Goal: Task Accomplishment & Management: Manage account settings

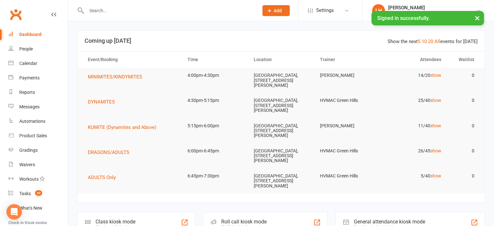
click at [477, 19] on button "×" at bounding box center [478, 18] width 12 height 14
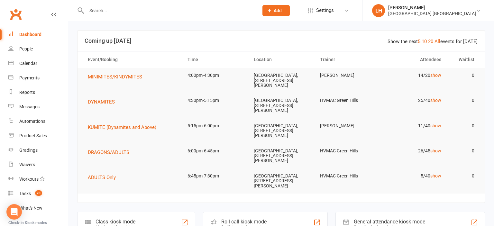
click at [141, 14] on input "text" at bounding box center [170, 10] width 170 height 9
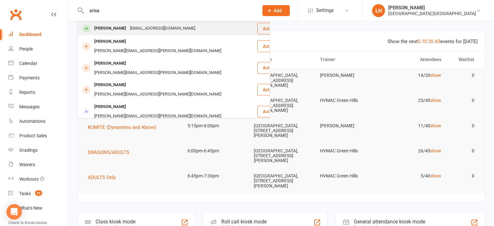
type input "arisa"
click at [138, 26] on div "[EMAIL_ADDRESS][DOMAIN_NAME]" at bounding box center [162, 28] width 69 height 9
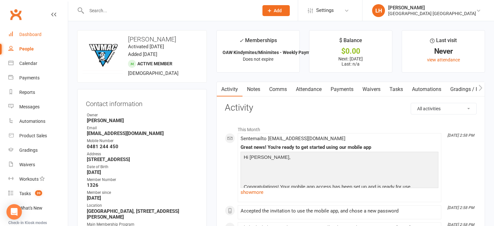
click at [36, 34] on div "Dashboard" at bounding box center [30, 34] width 22 height 5
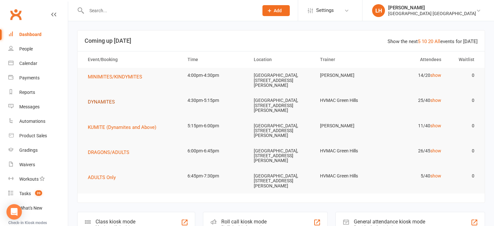
click at [106, 102] on span "DYNAMITES" at bounding box center [101, 102] width 27 height 6
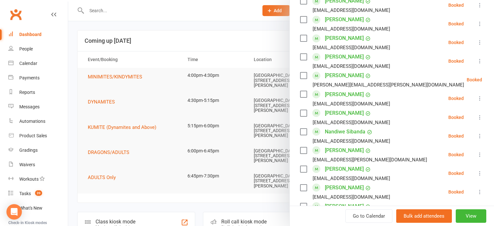
scroll to position [355, 0]
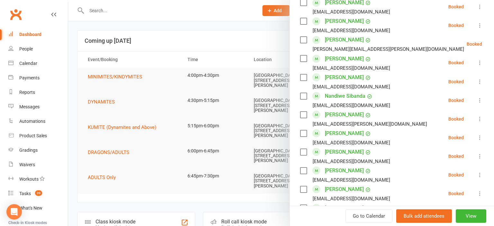
click at [480, 81] on icon at bounding box center [480, 81] width 6 height 6
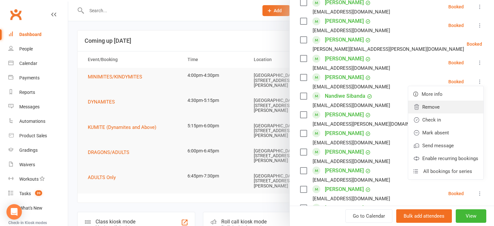
click at [453, 107] on link "Remove" at bounding box center [445, 107] width 75 height 13
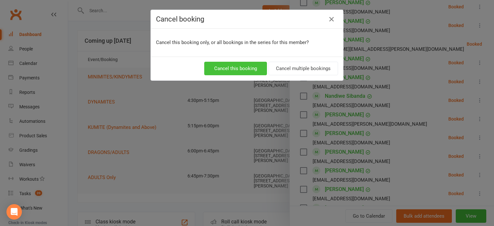
click at [242, 69] on button "Cancel this booking" at bounding box center [235, 69] width 63 height 14
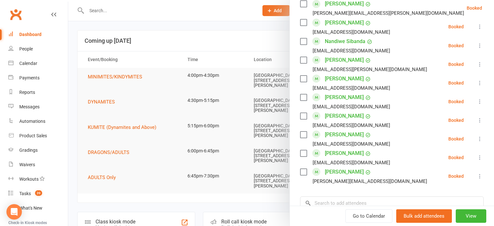
scroll to position [486, 0]
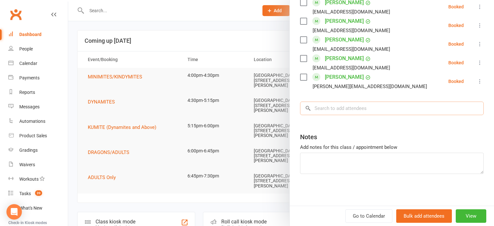
click at [385, 111] on input "search" at bounding box center [392, 109] width 184 height 14
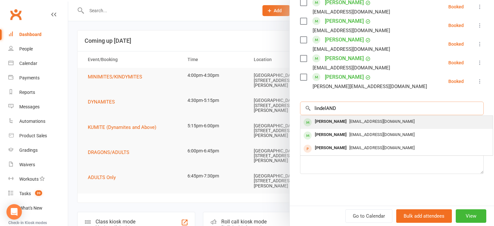
type input "lindelAND"
click at [400, 121] on span "[EMAIL_ADDRESS][DOMAIN_NAME]" at bounding box center [381, 121] width 65 height 5
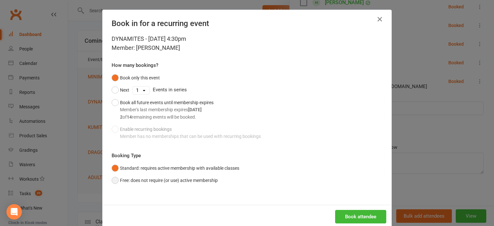
click at [144, 182] on button "Free: does not require (or use) active membership" at bounding box center [165, 180] width 106 height 12
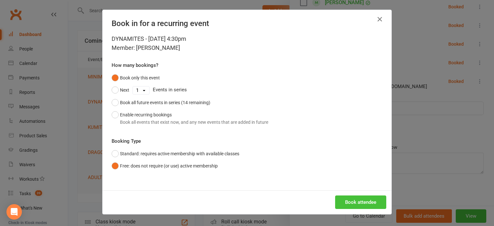
click at [372, 205] on button "Book attendee" at bounding box center [360, 203] width 51 height 14
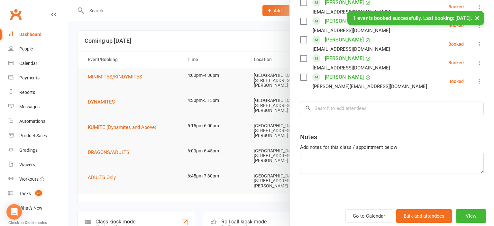
scroll to position [505, 0]
click at [175, 33] on div at bounding box center [281, 113] width 426 height 226
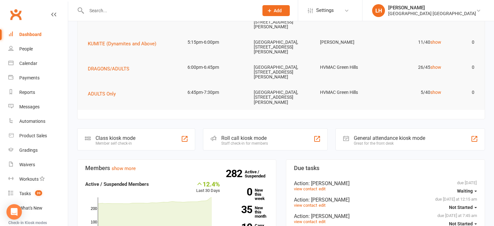
scroll to position [102, 0]
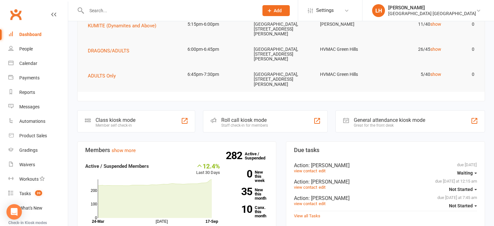
drag, startPoint x: 264, startPoint y: 118, endPoint x: 220, endPoint y: 209, distance: 101.1
click at [101, 10] on input "text" at bounding box center [170, 10] width 170 height 9
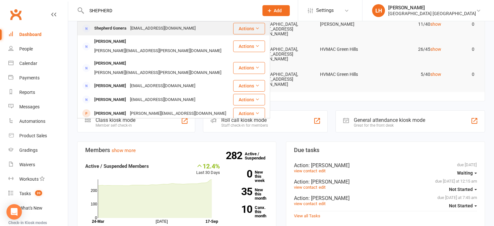
type input "SHEPHERD"
click at [120, 30] on div "Shepherd Gonera" at bounding box center [110, 28] width 36 height 9
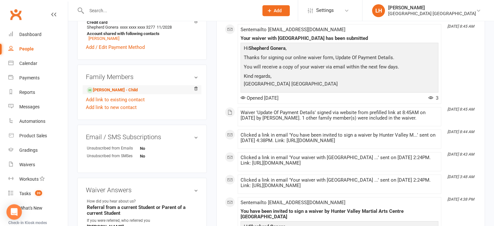
scroll to position [238, 0]
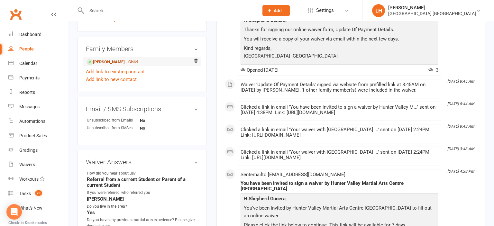
click at [114, 59] on link "[PERSON_NAME] - Child" at bounding box center [112, 62] width 51 height 7
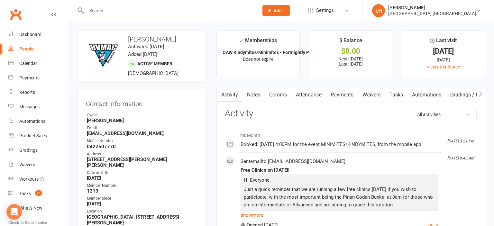
click at [309, 95] on link "Attendance" at bounding box center [308, 94] width 35 height 15
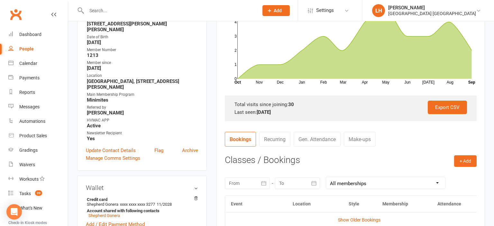
scroll to position [271, 0]
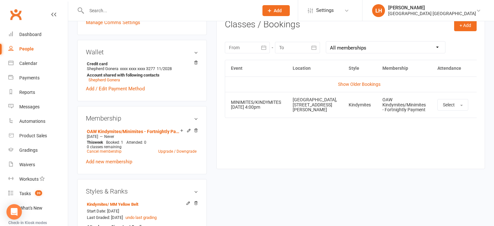
click at [481, 107] on icon at bounding box center [484, 105] width 6 height 6
click at [447, 143] on link "Remove booking" at bounding box center [456, 143] width 64 height 13
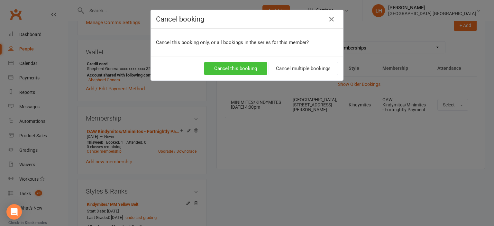
click at [248, 66] on button "Cancel this booking" at bounding box center [235, 69] width 63 height 14
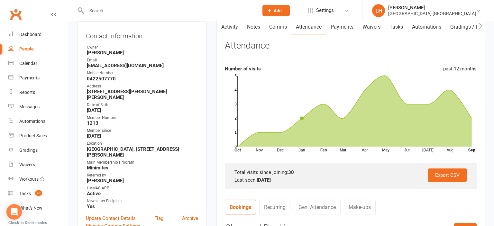
scroll to position [102, 0]
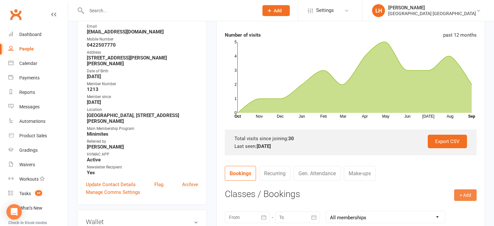
click at [464, 195] on button "+ Add" at bounding box center [465, 195] width 23 height 12
click at [420, 210] on link "Book Event" at bounding box center [445, 209] width 64 height 13
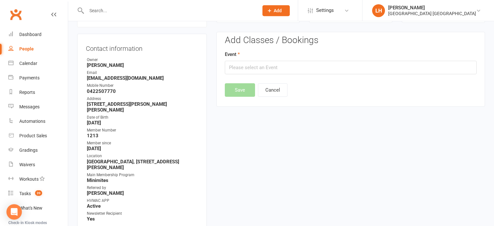
scroll to position [55, 0]
click at [268, 68] on input "text" at bounding box center [351, 68] width 252 height 14
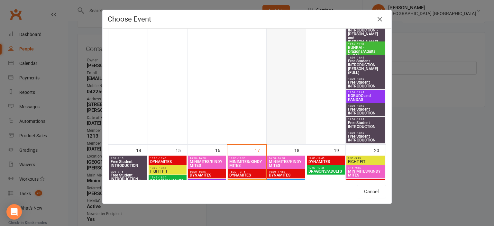
scroll to position [355, 0]
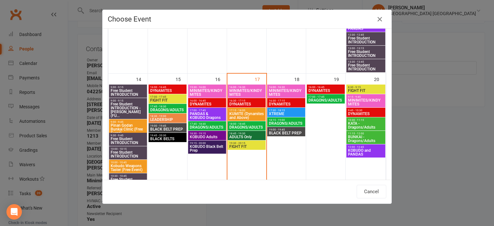
click at [240, 92] on span "MINIMITES/KINDYMITES" at bounding box center [246, 93] width 35 height 8
type input "MINIMITES/KINDYMITES - [DATE] 4:00:00 PM"
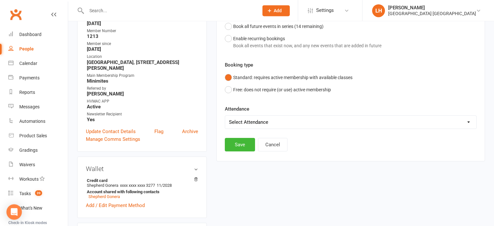
scroll to position [157, 0]
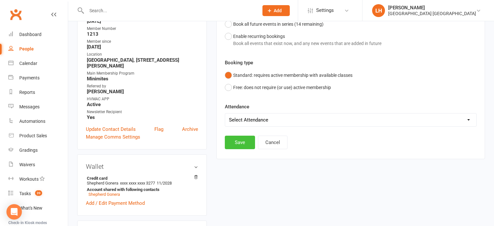
click at [238, 138] on button "Save" at bounding box center [240, 143] width 30 height 14
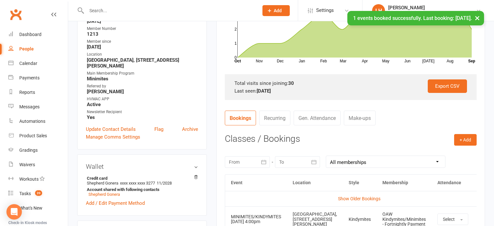
scroll to position [0, 0]
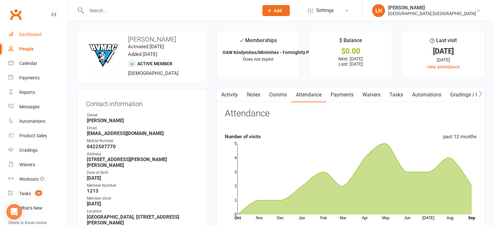
click at [16, 33] on link "Dashboard" at bounding box center [38, 34] width 60 height 14
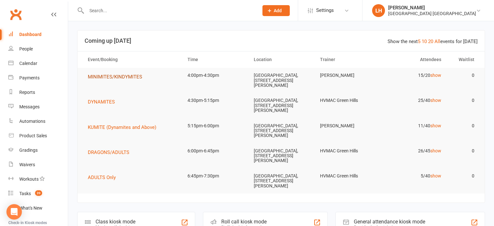
click at [124, 77] on span "MINIMITES/KINDYMITES" at bounding box center [115, 77] width 54 height 6
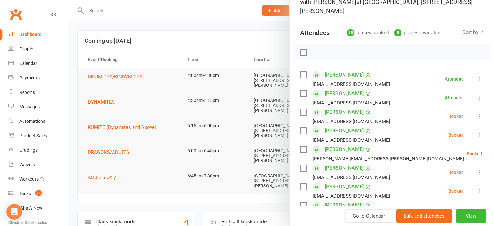
scroll to position [106, 0]
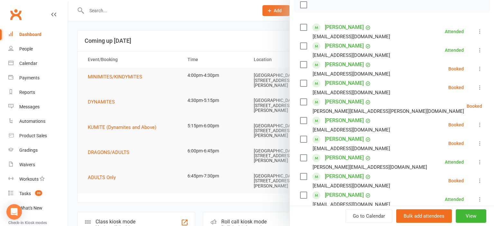
click at [479, 69] on icon at bounding box center [480, 69] width 6 height 6
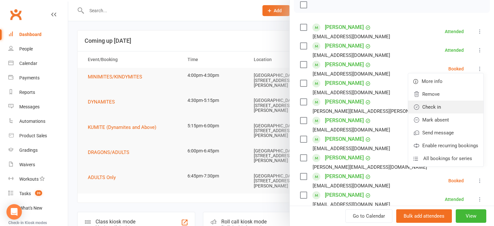
click at [450, 104] on link "Check in" at bounding box center [445, 107] width 75 height 13
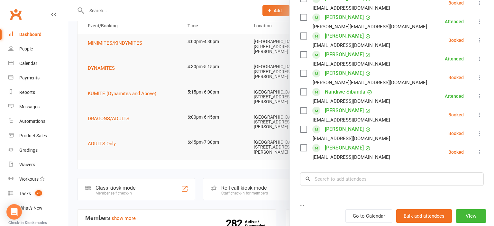
scroll to position [248, 0]
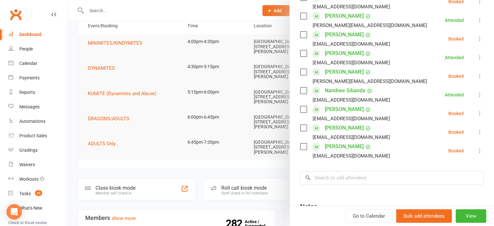
click at [480, 131] on icon at bounding box center [480, 132] width 6 height 6
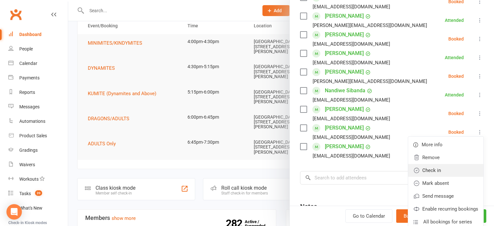
click at [443, 174] on link "Check in" at bounding box center [445, 170] width 75 height 13
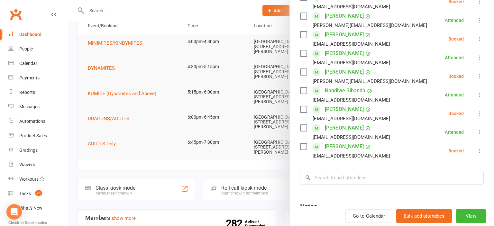
click at [224, 37] on div at bounding box center [281, 113] width 426 height 226
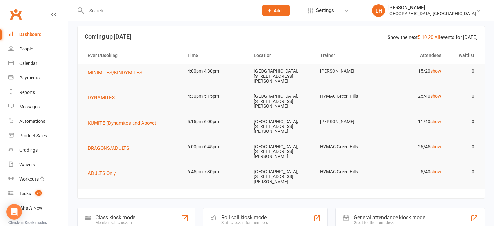
scroll to position [0, 0]
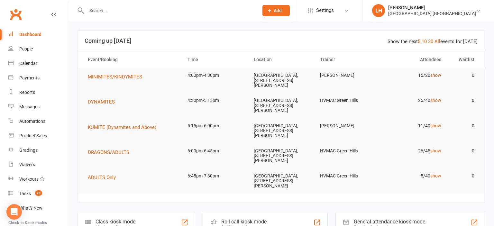
click at [436, 77] on link "show" at bounding box center [435, 75] width 11 height 5
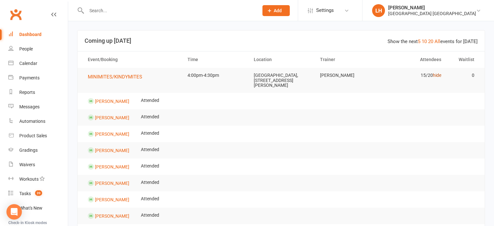
click at [440, 78] on link "hide" at bounding box center [437, 75] width 8 height 5
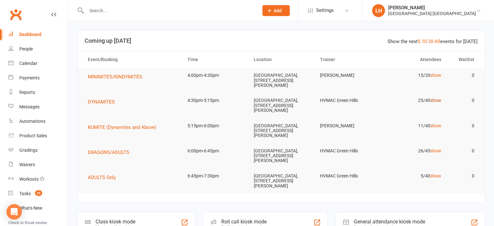
click at [432, 101] on link "show" at bounding box center [435, 100] width 11 height 5
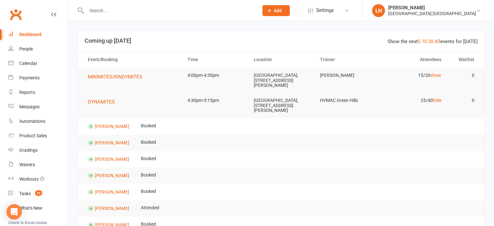
click at [32, 35] on div "Dashboard" at bounding box center [30, 34] width 22 height 5
